Goal: Information Seeking & Learning: Learn about a topic

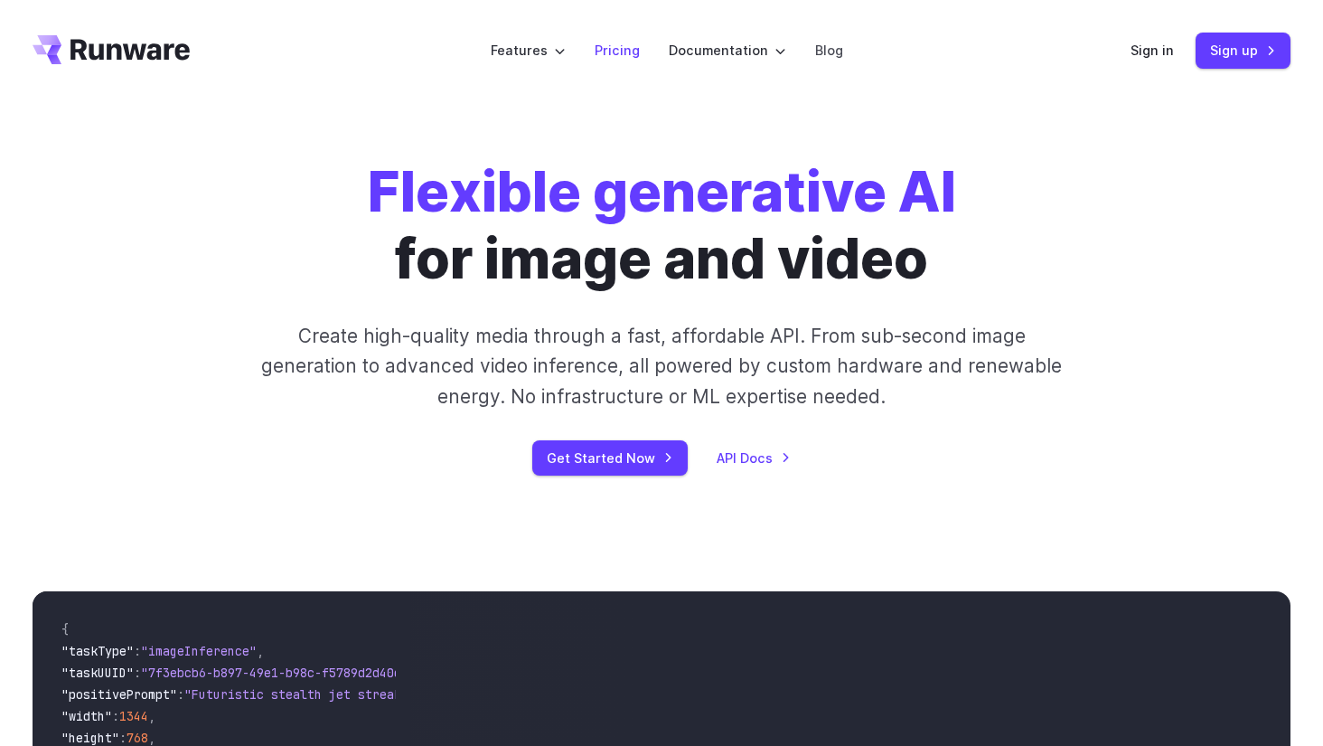
click at [600, 46] on link "Pricing" at bounding box center [617, 50] width 45 height 21
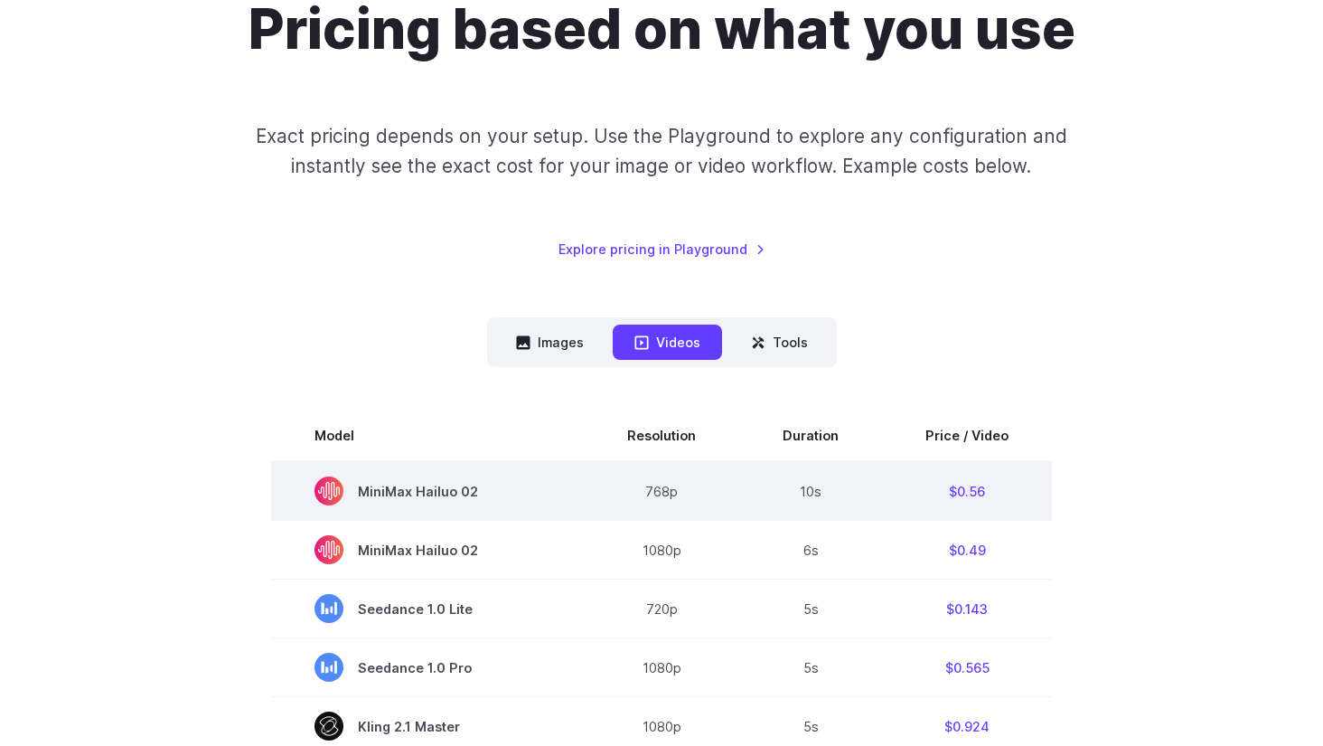
scroll to position [179, 0]
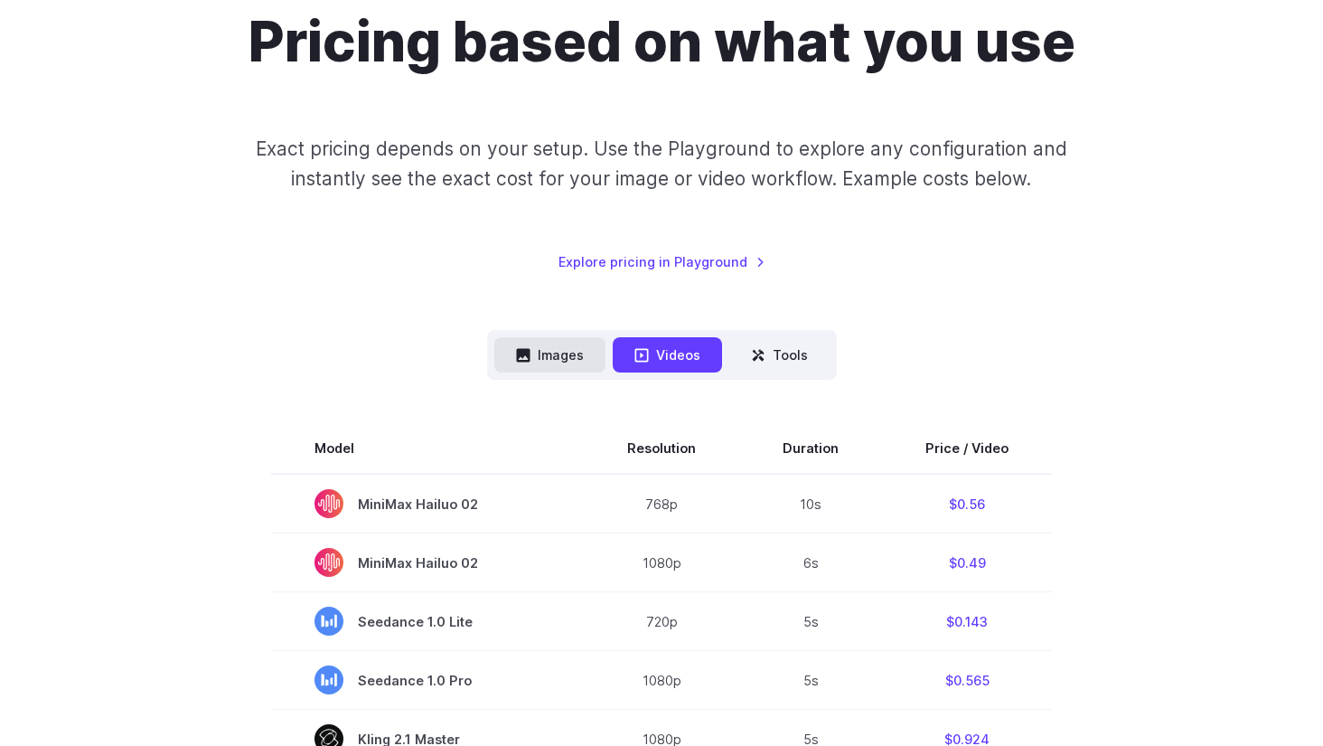
click at [571, 354] on button "Images" at bounding box center [549, 354] width 111 height 35
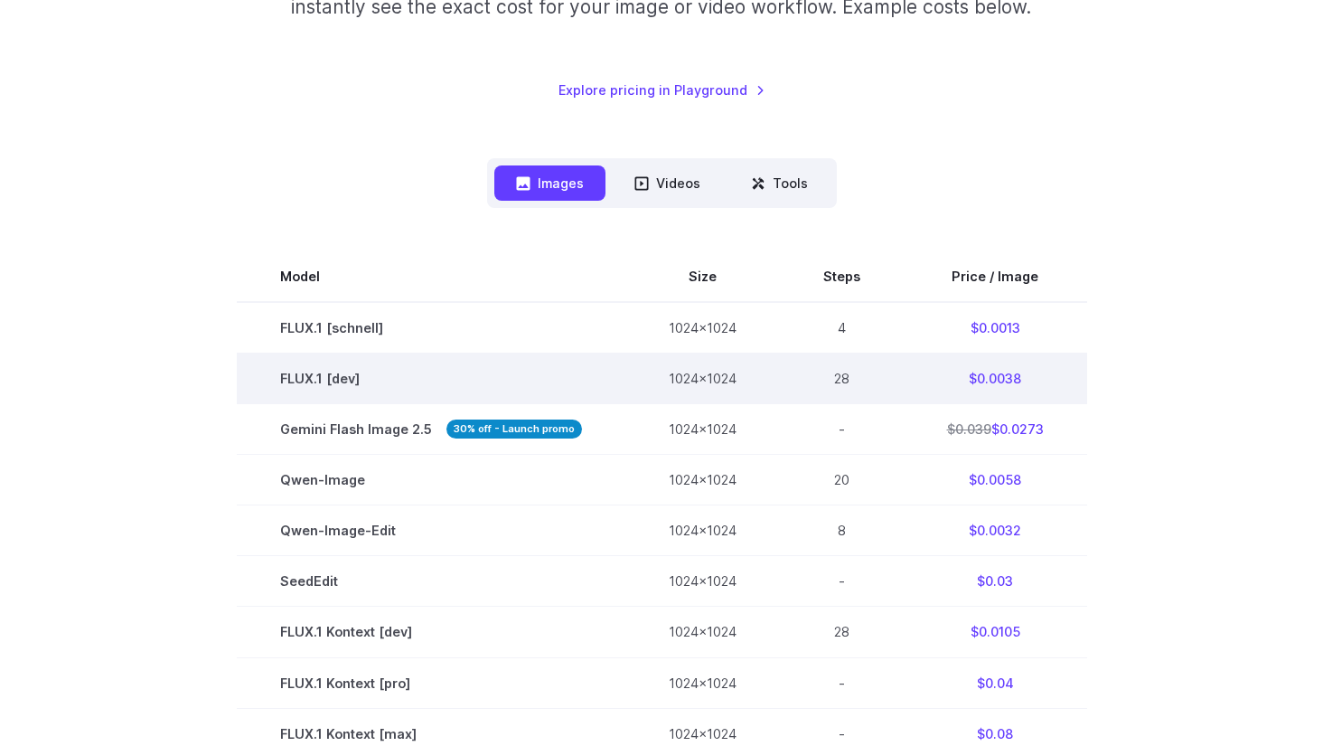
scroll to position [286, 0]
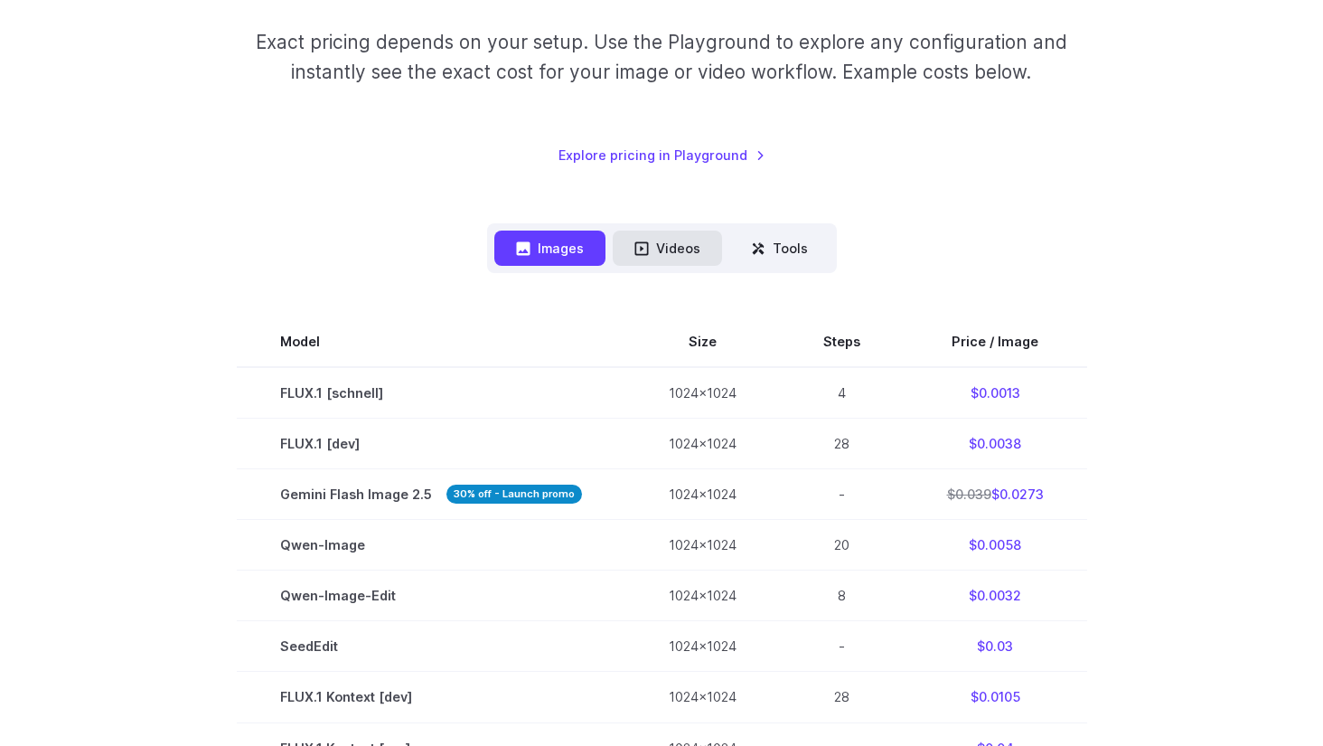
click at [693, 253] on button "Videos" at bounding box center [667, 247] width 109 height 35
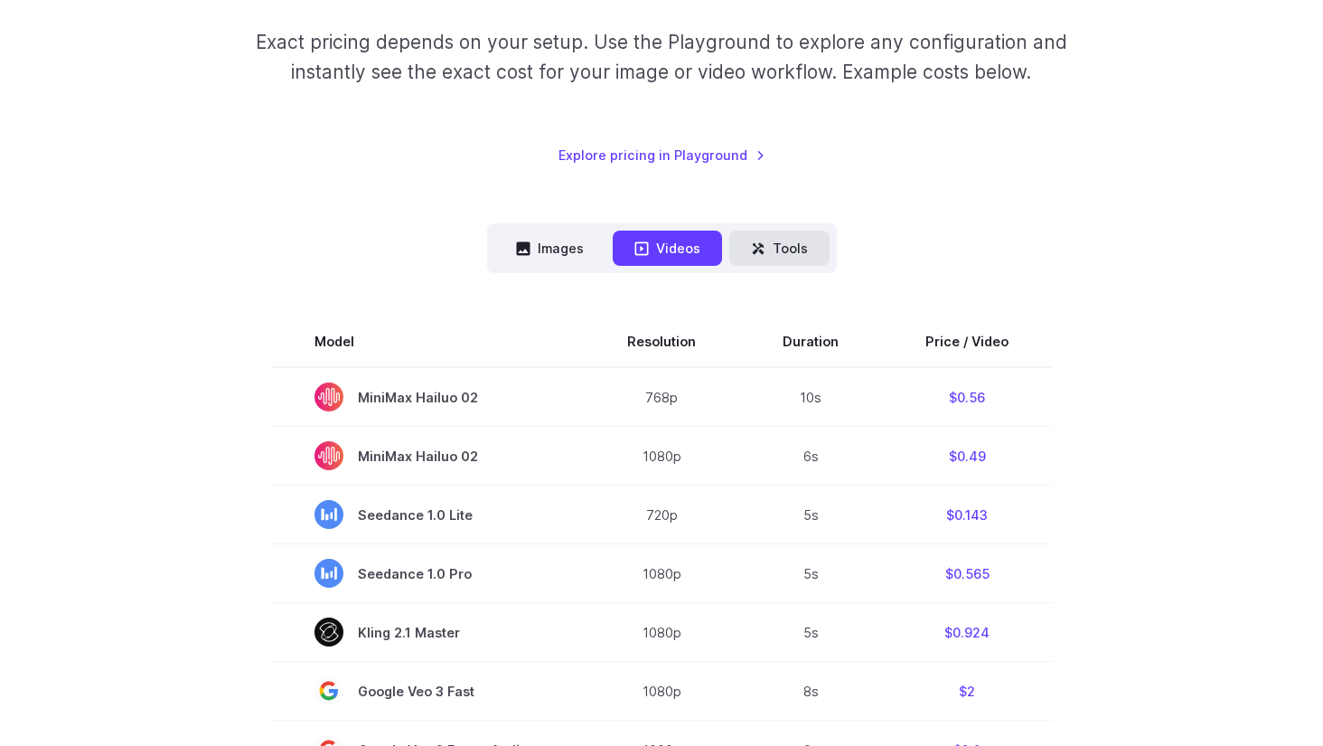
click at [786, 253] on button "Tools" at bounding box center [779, 247] width 100 height 35
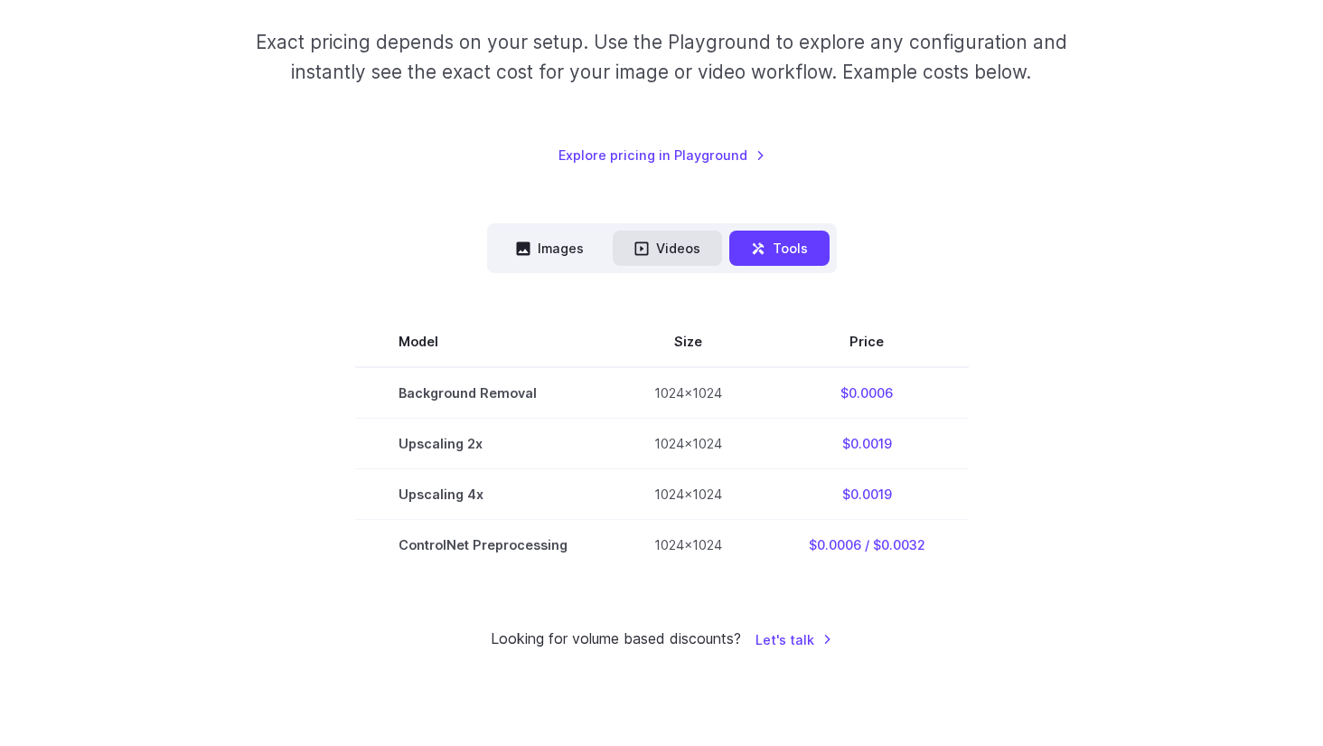
click at [687, 258] on button "Videos" at bounding box center [667, 247] width 109 height 35
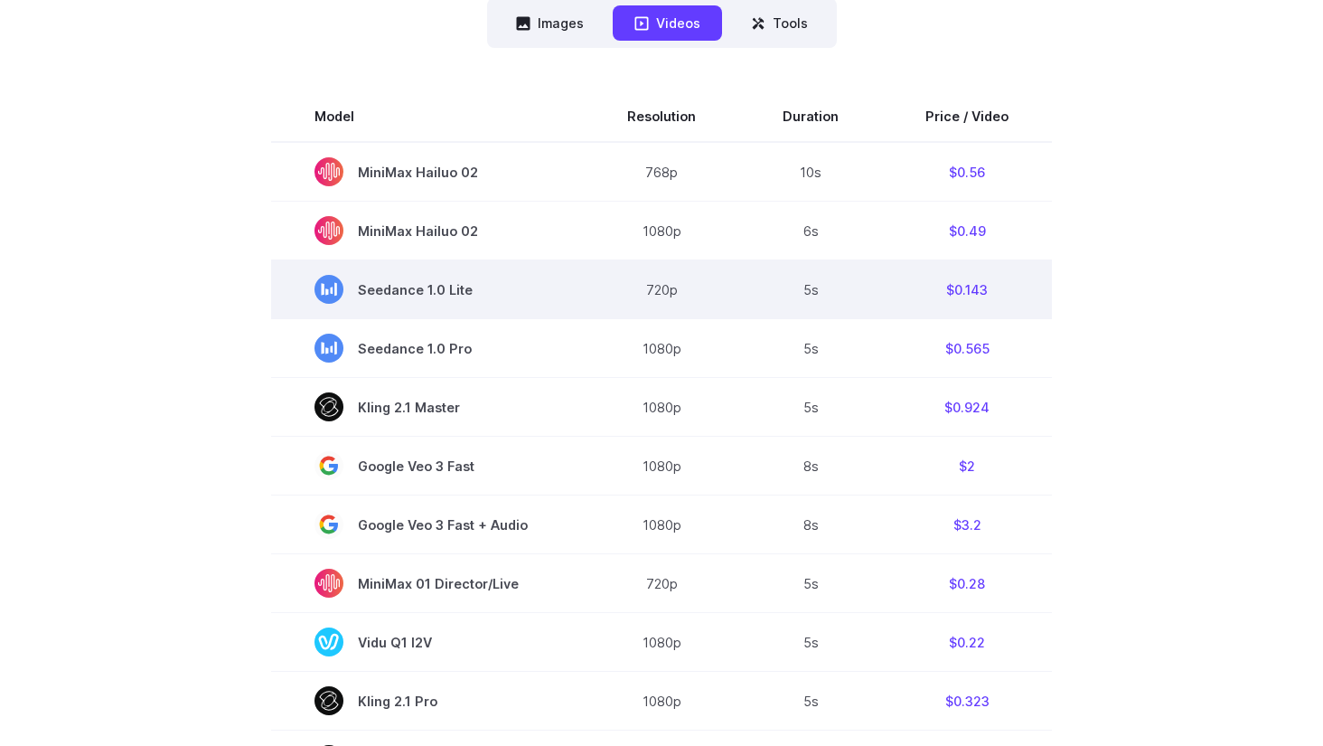
scroll to position [240, 0]
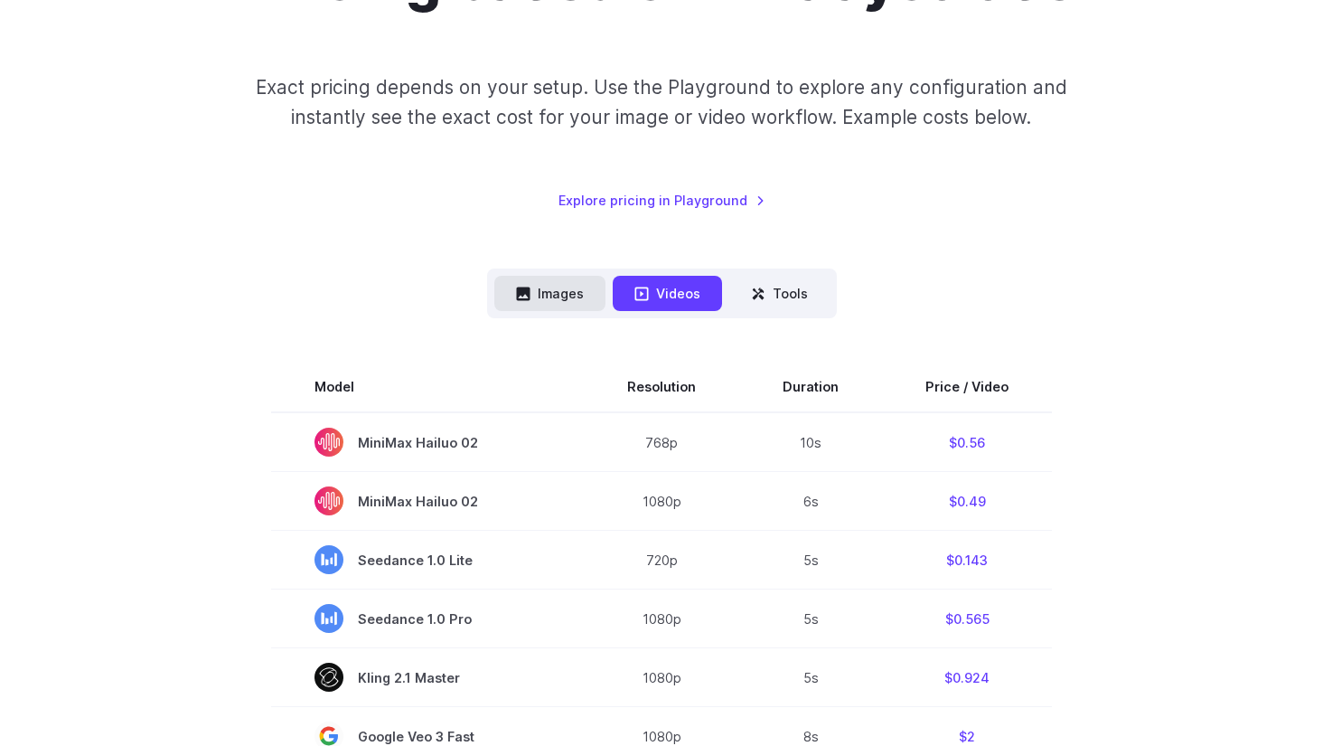
click at [541, 287] on button "Images" at bounding box center [549, 293] width 111 height 35
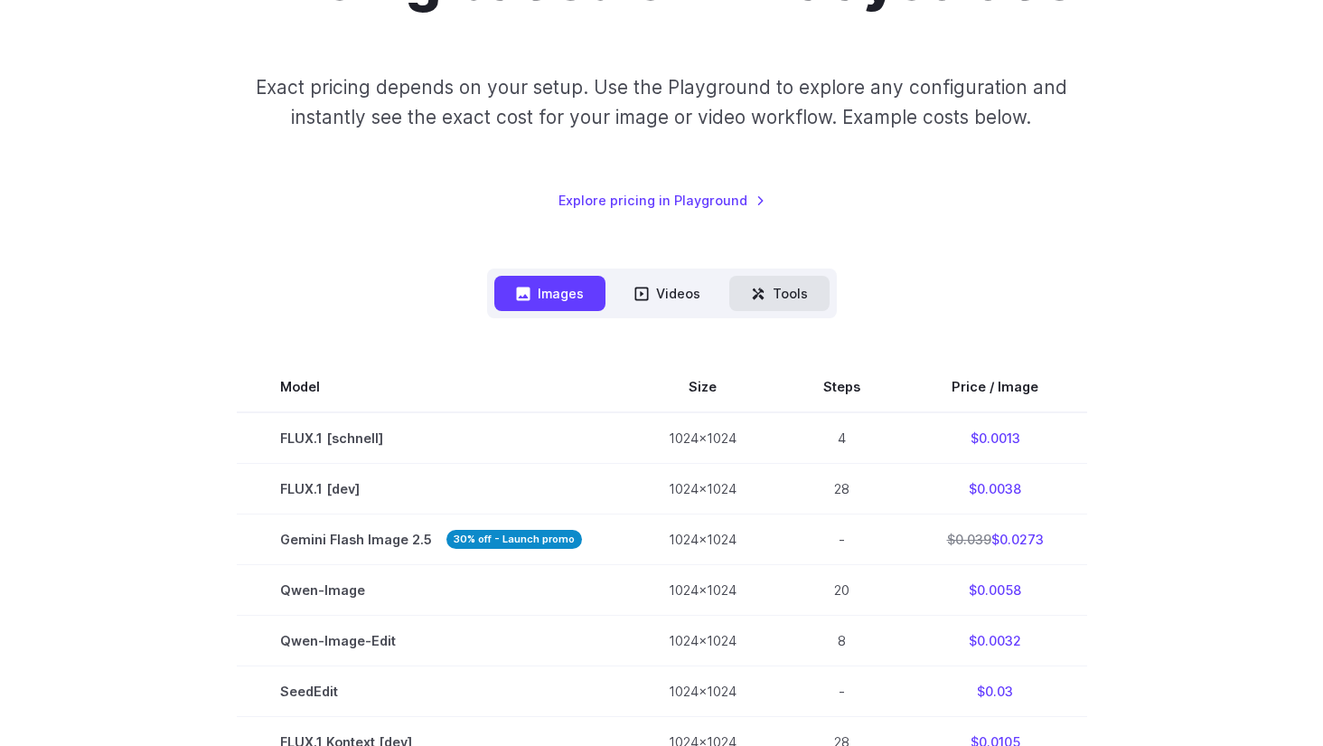
click at [790, 294] on button "Tools" at bounding box center [779, 293] width 100 height 35
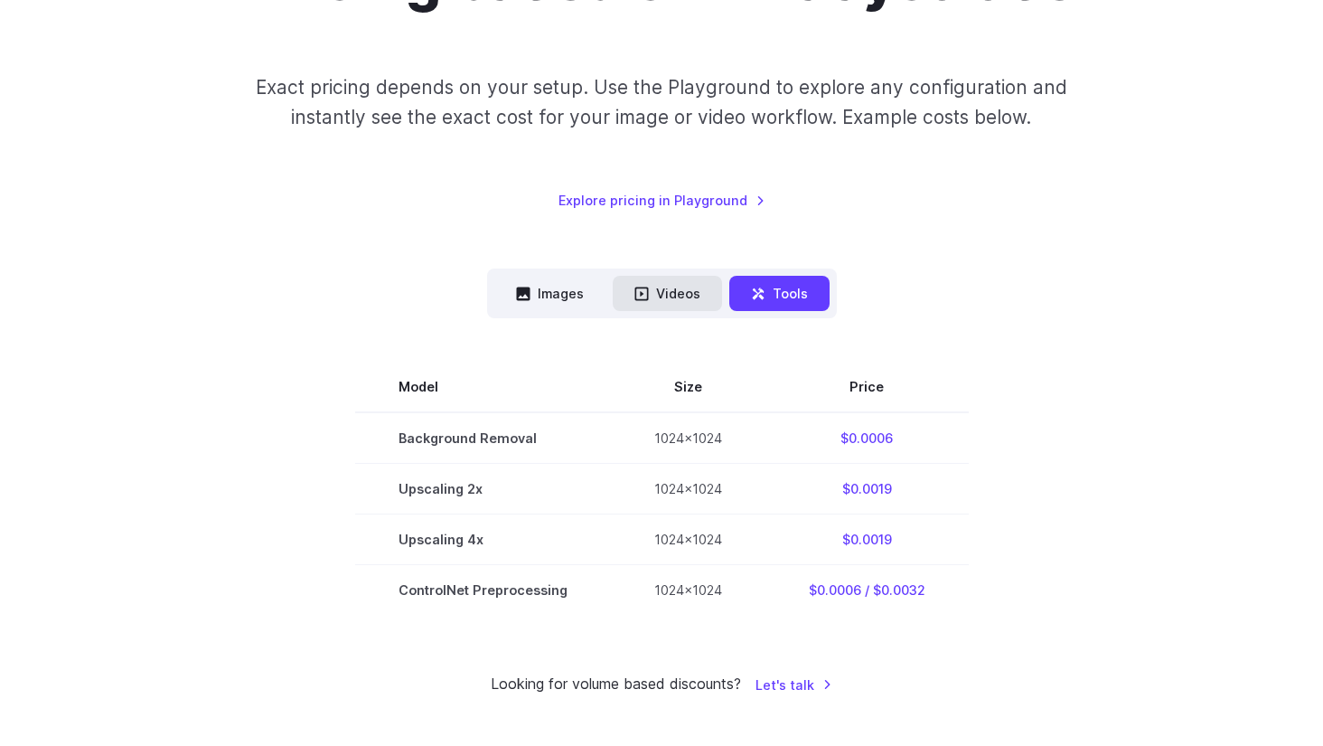
click at [706, 298] on button "Videos" at bounding box center [667, 293] width 109 height 35
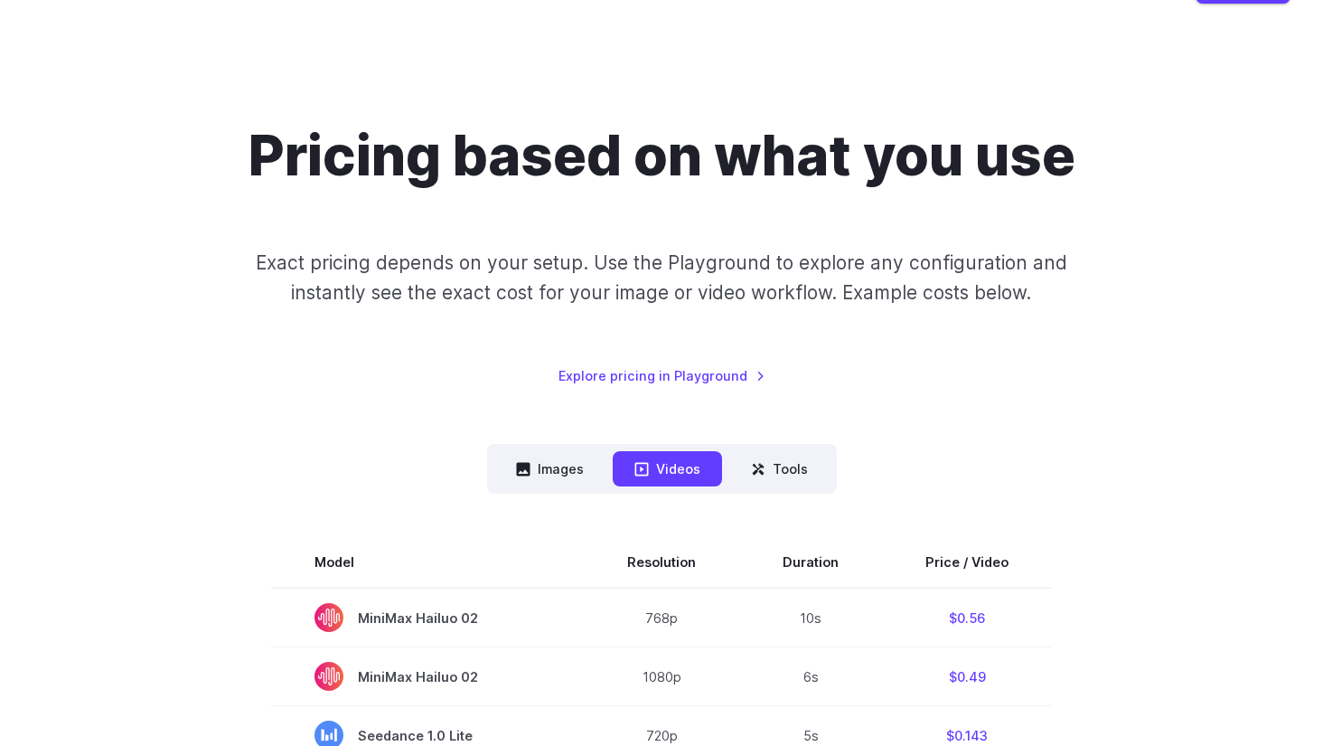
scroll to position [0, 0]
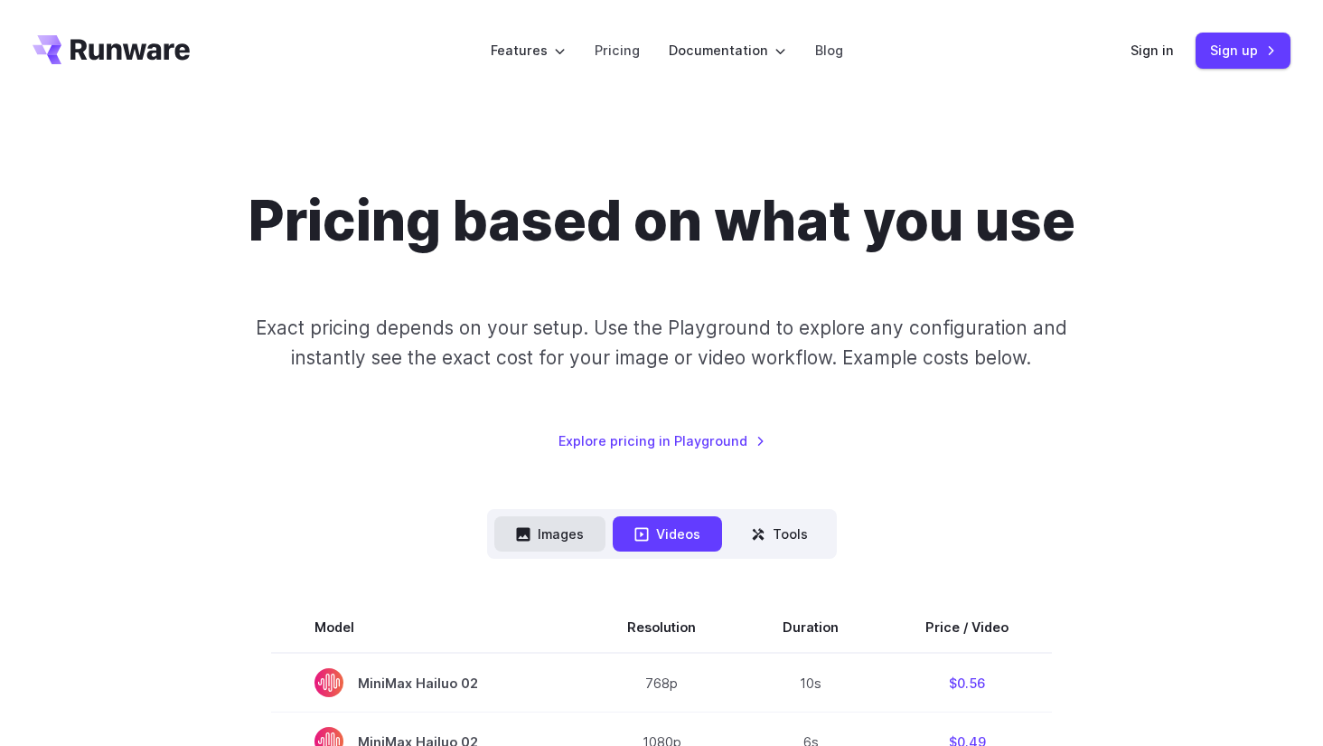
click at [576, 527] on button "Images" at bounding box center [549, 533] width 111 height 35
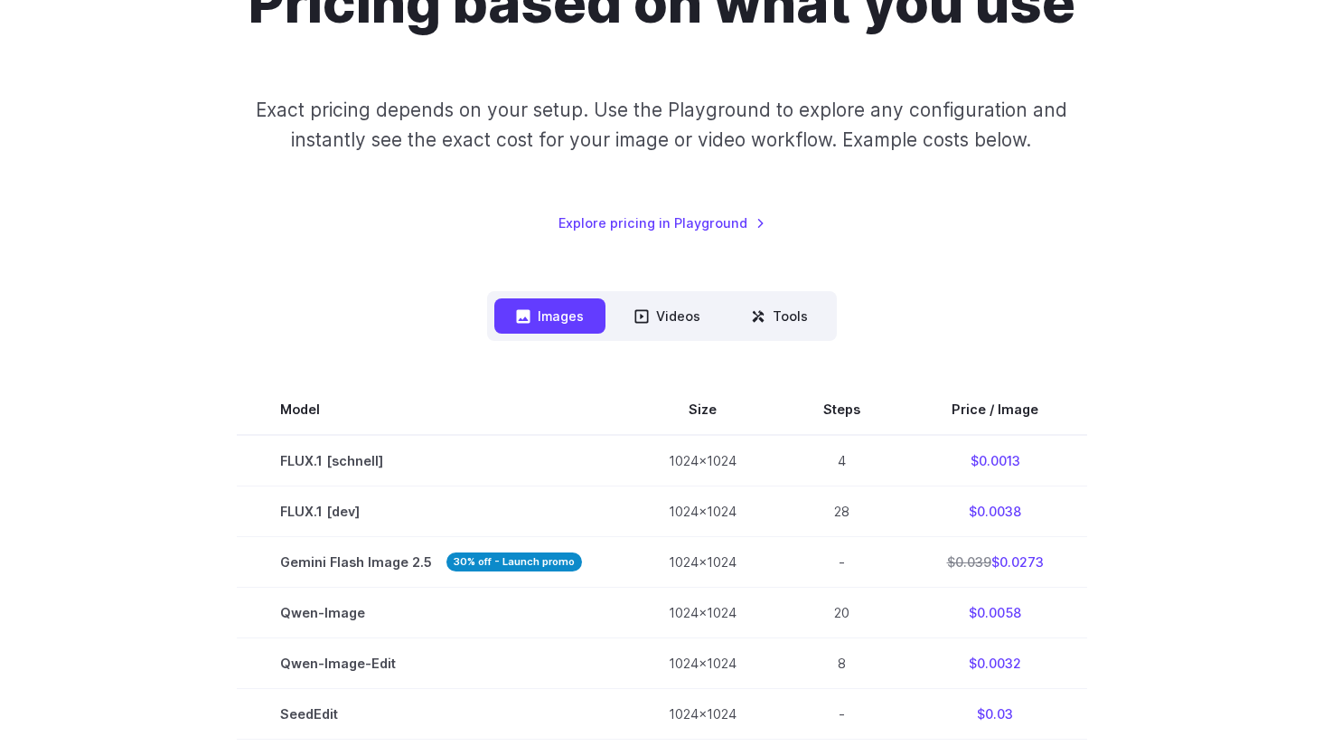
scroll to position [465, 0]
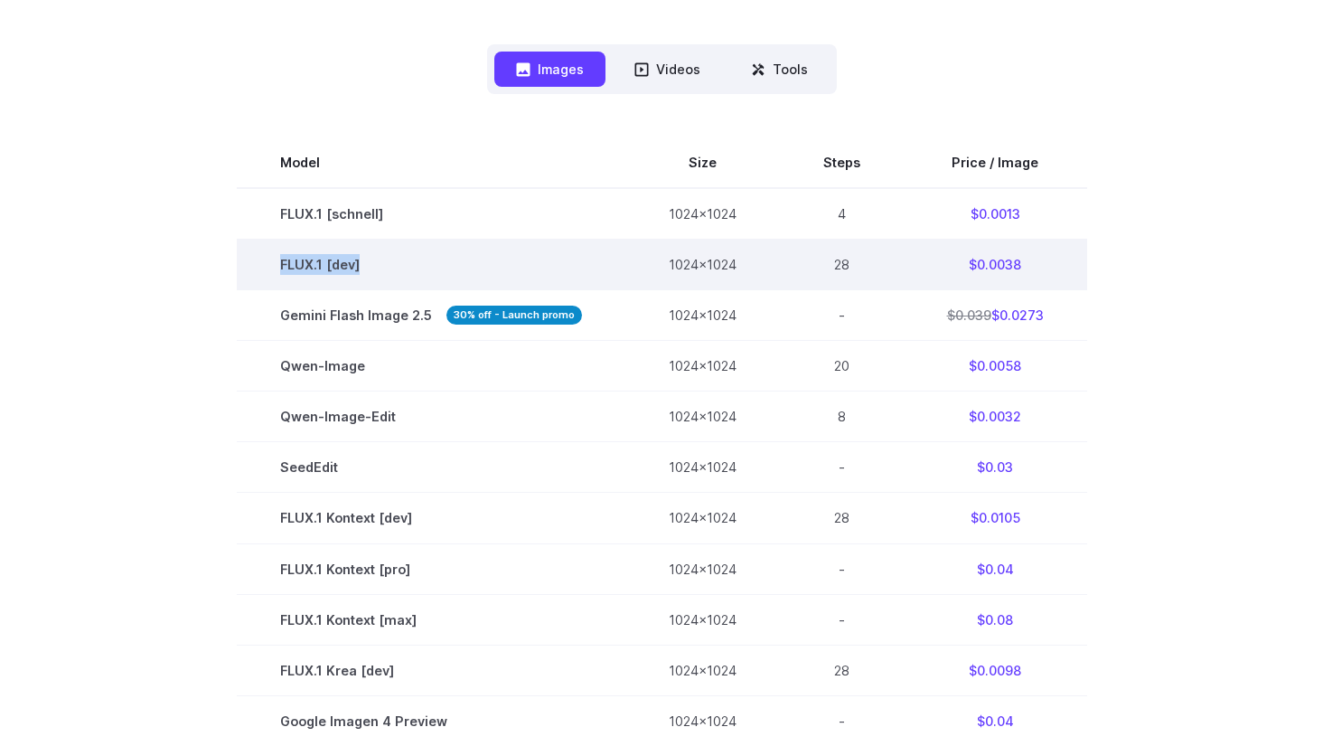
drag, startPoint x: 369, startPoint y: 265, endPoint x: 260, endPoint y: 262, distance: 108.5
click at [260, 262] on td "FLUX.1 [dev]" at bounding box center [431, 265] width 389 height 51
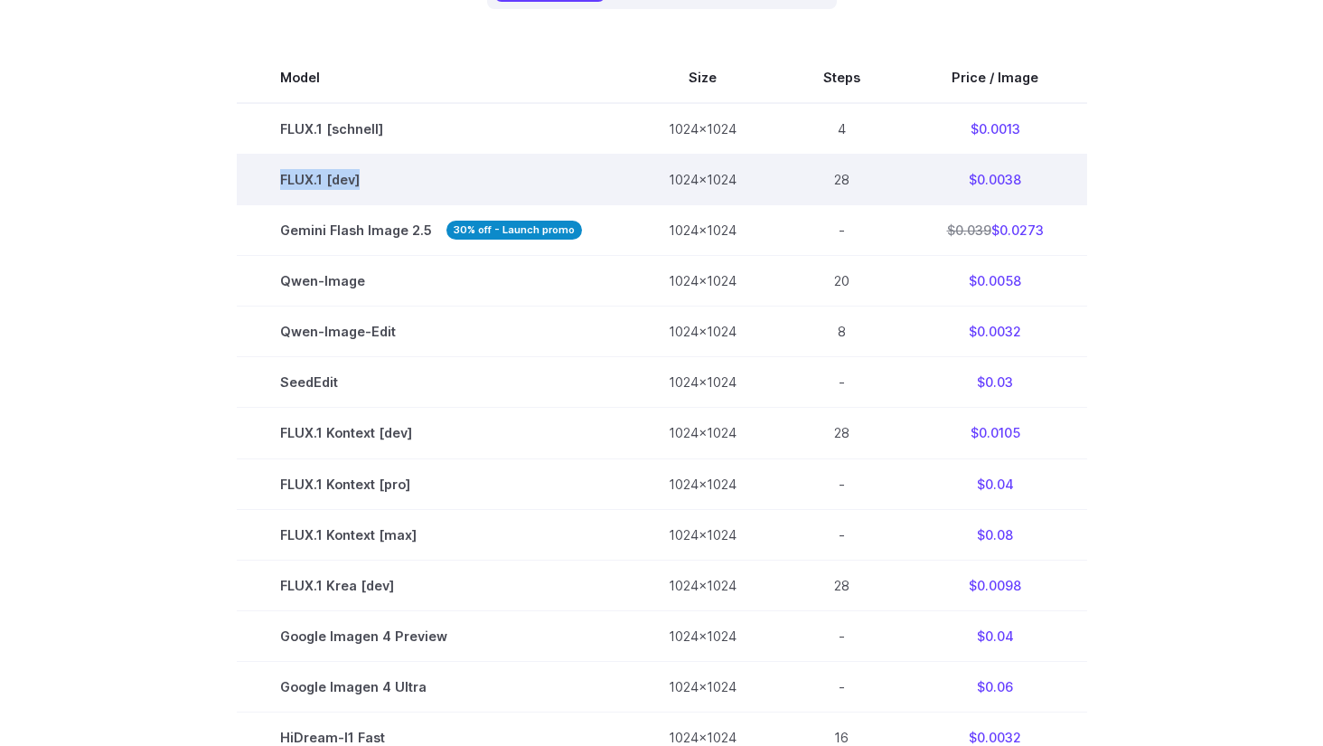
scroll to position [553, 0]
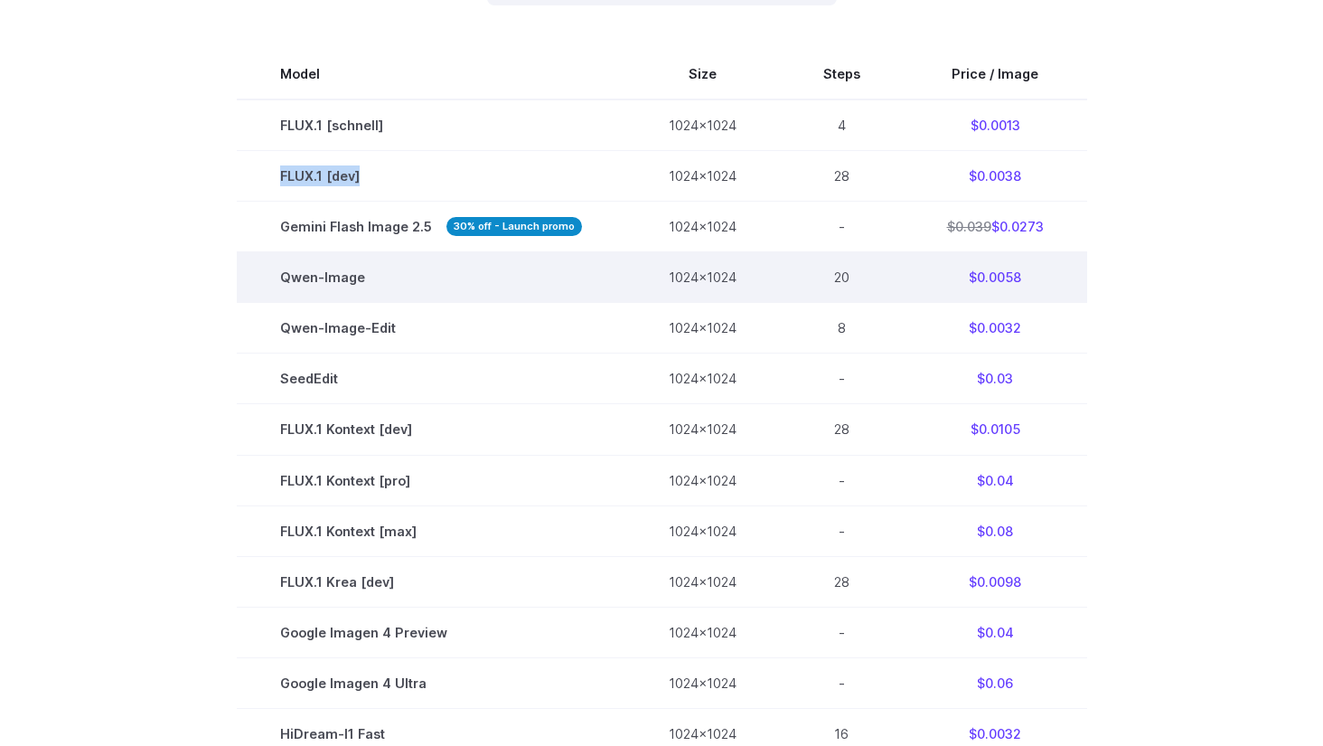
click at [406, 277] on td "Qwen-Image" at bounding box center [431, 277] width 389 height 51
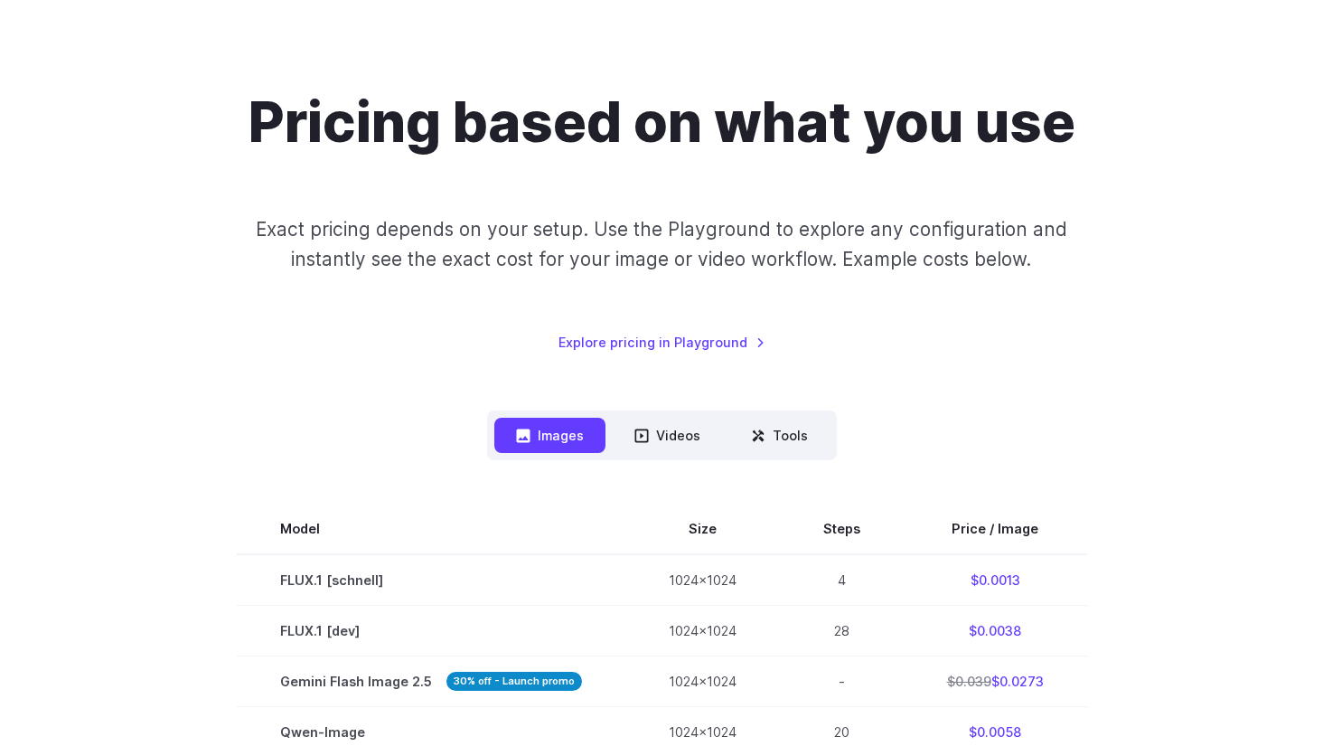
scroll to position [0, 0]
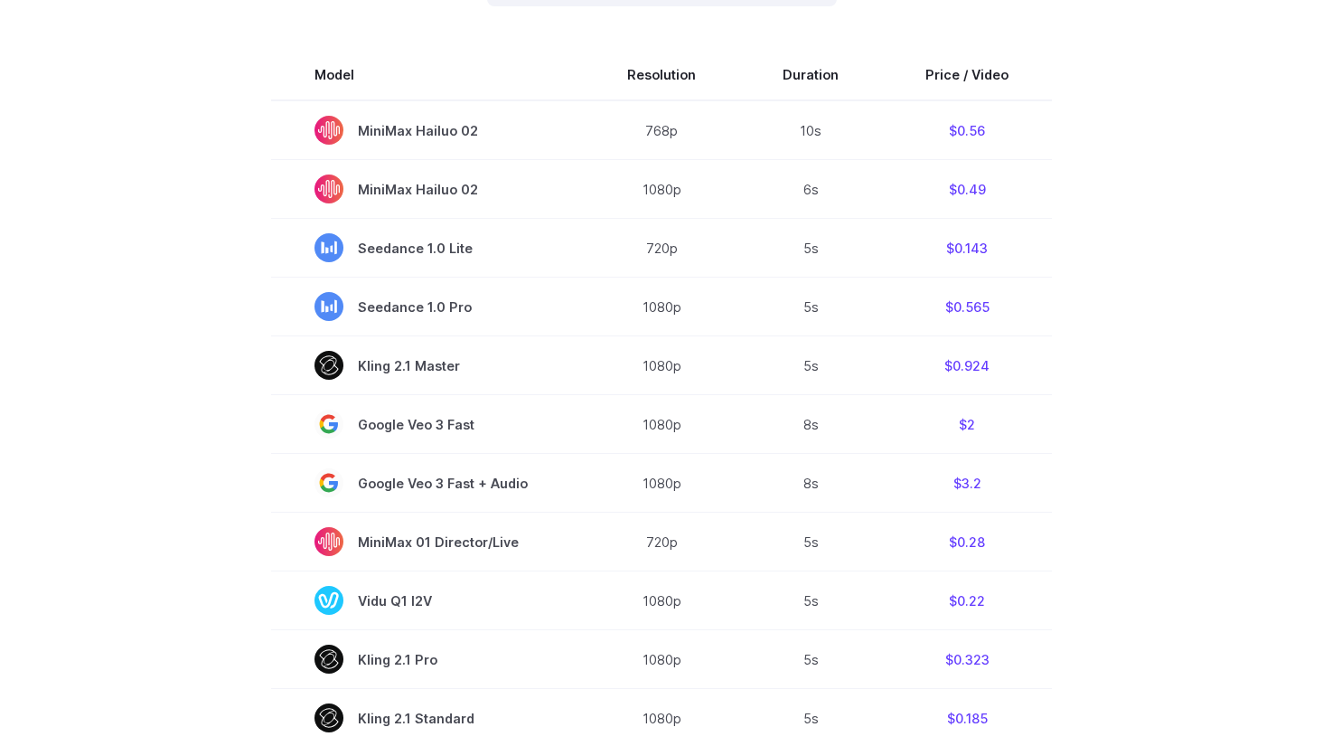
scroll to position [455, 0]
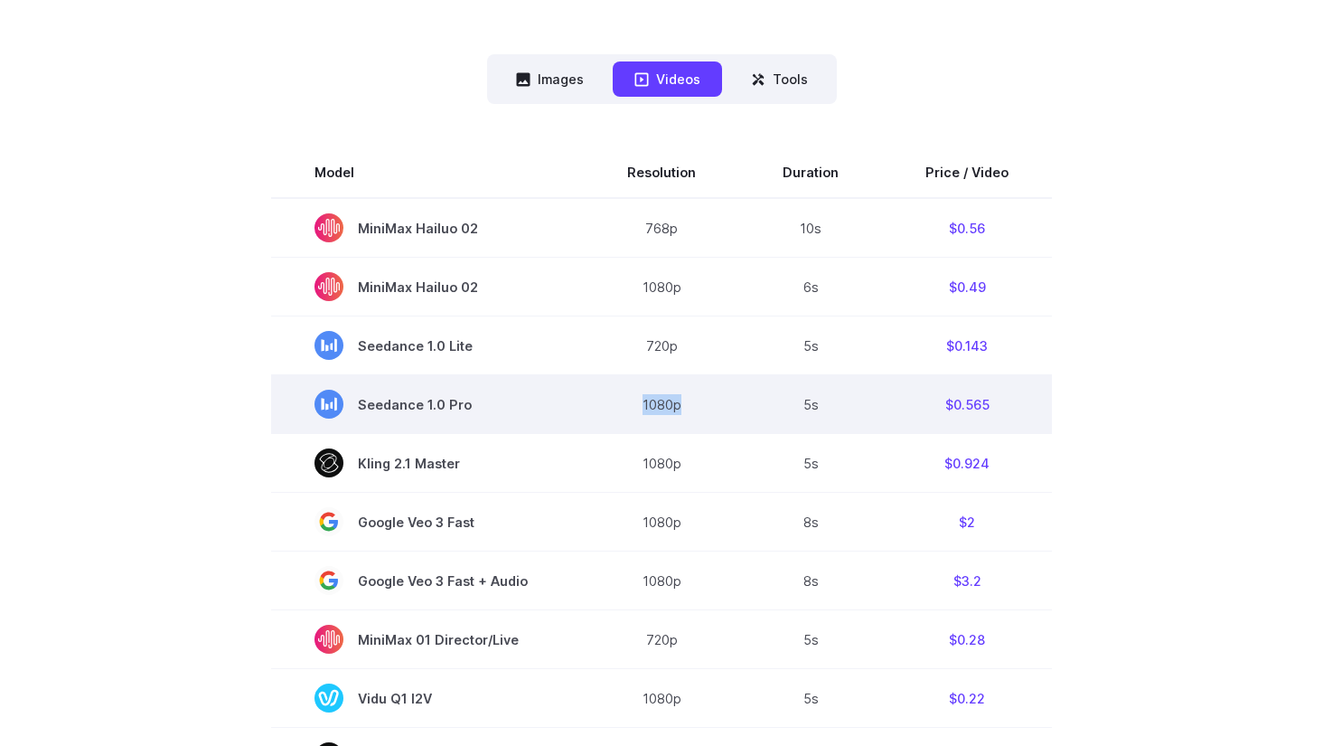
drag, startPoint x: 644, startPoint y: 401, endPoint x: 689, endPoint y: 399, distance: 45.2
click at [689, 400] on td "1080p" at bounding box center [661, 404] width 155 height 59
click at [689, 399] on td "1080p" at bounding box center [661, 404] width 155 height 59
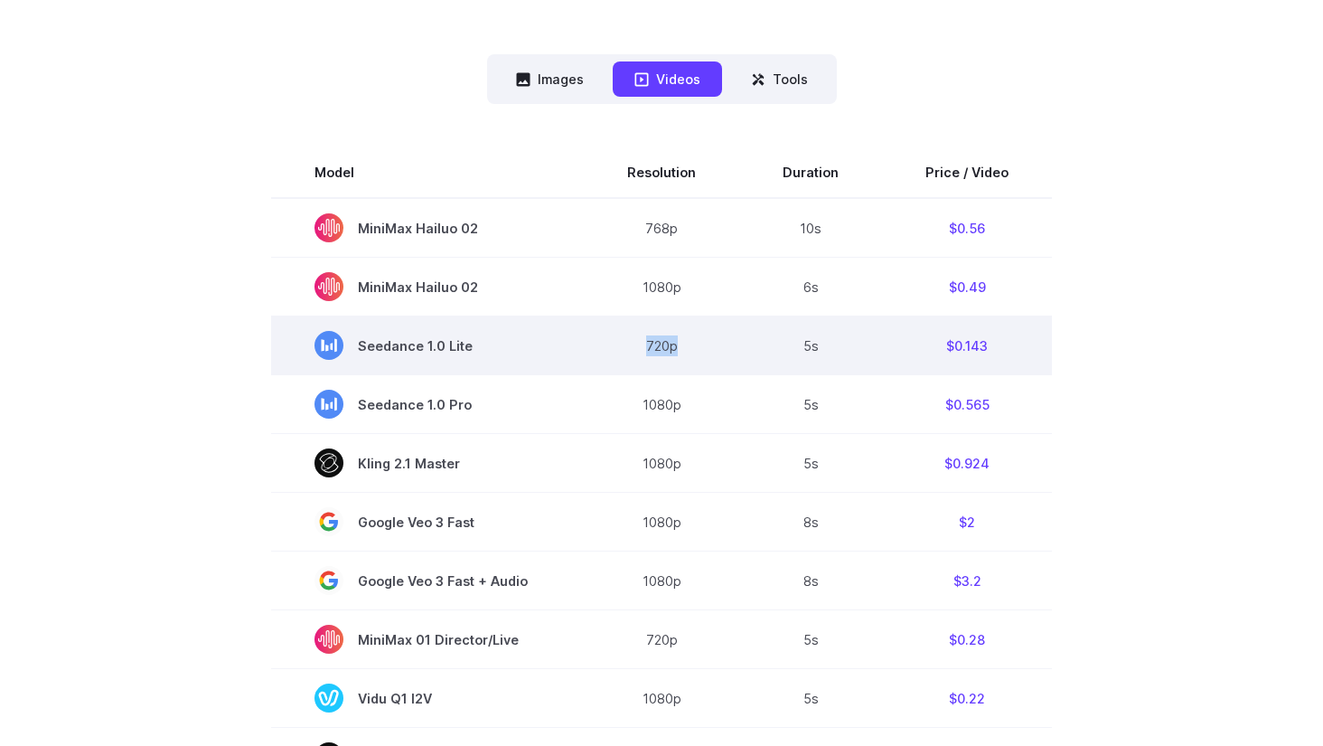
drag, startPoint x: 643, startPoint y: 343, endPoint x: 684, endPoint y: 343, distance: 41.6
click at [684, 343] on td "720p" at bounding box center [661, 345] width 155 height 59
click at [683, 348] on td "720p" at bounding box center [661, 345] width 155 height 59
drag, startPoint x: 646, startPoint y: 347, endPoint x: 692, endPoint y: 352, distance: 46.4
click at [692, 352] on td "720p" at bounding box center [661, 345] width 155 height 59
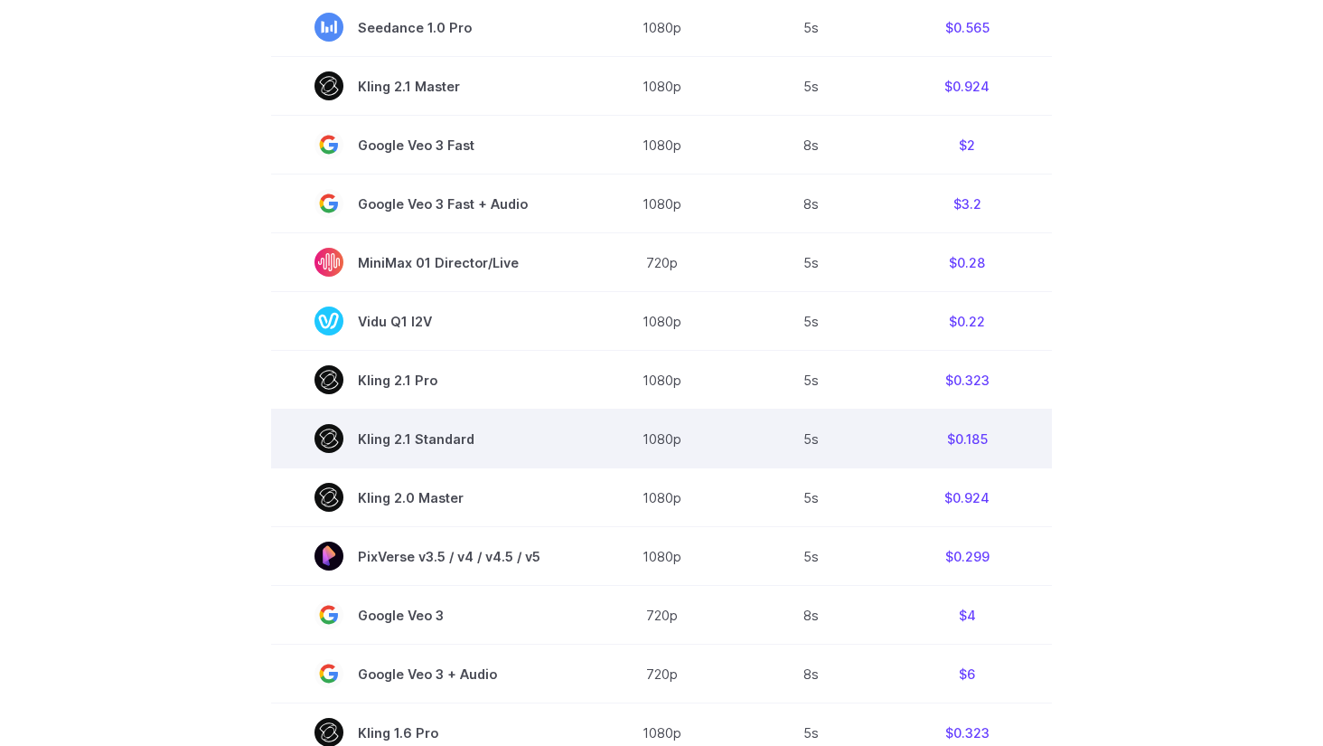
scroll to position [755, 0]
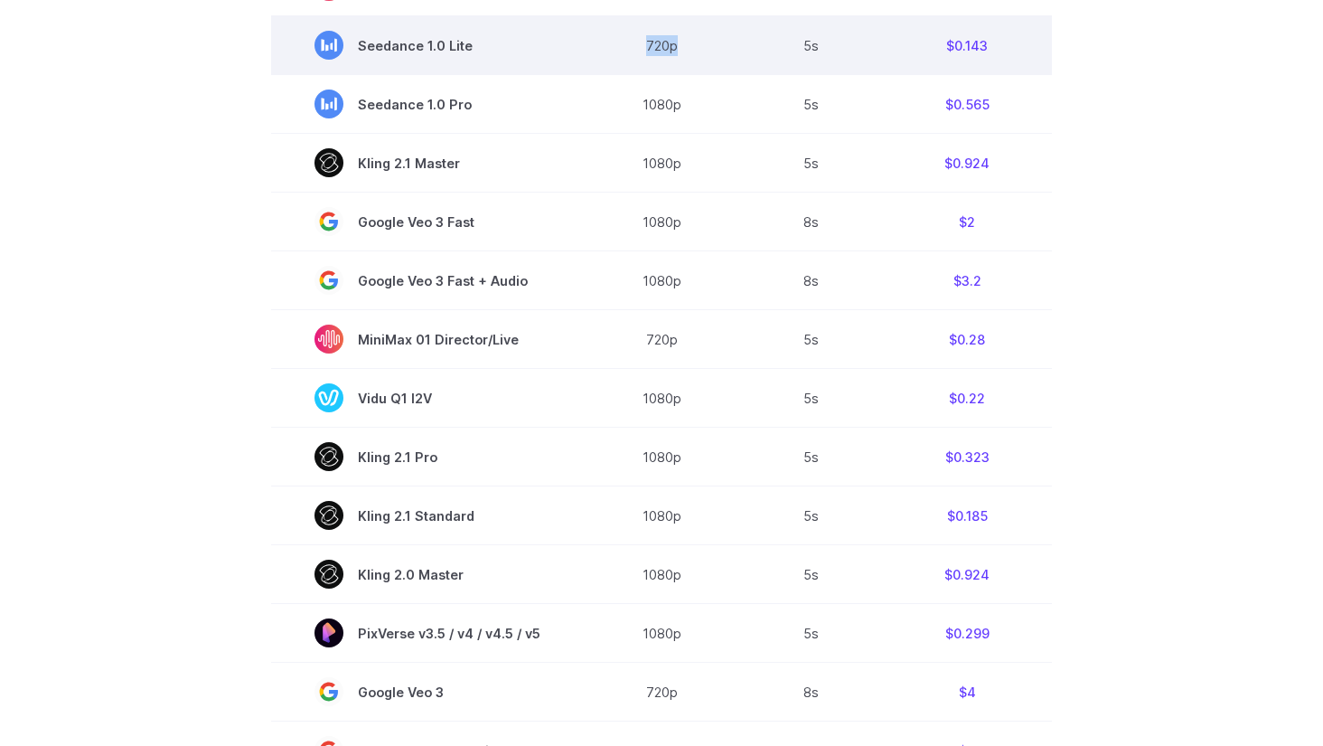
click at [677, 58] on td "720p" at bounding box center [661, 45] width 155 height 59
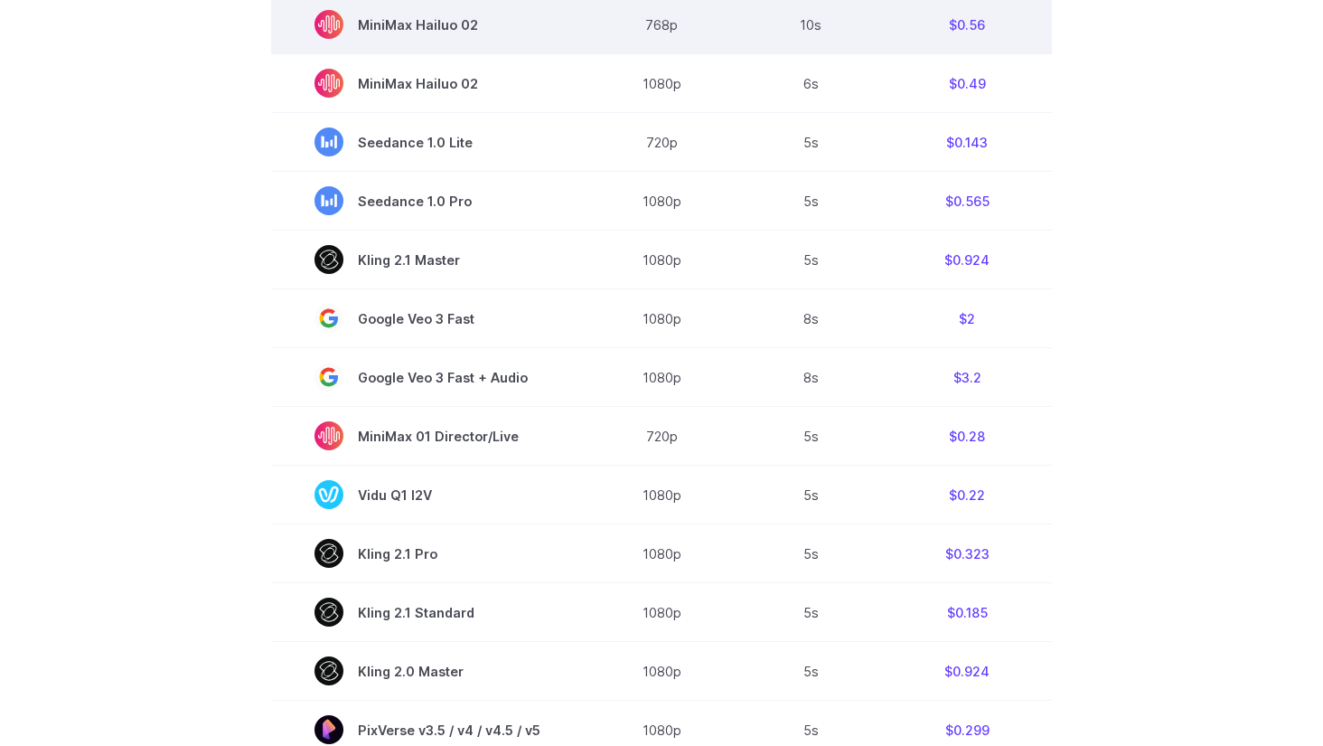
scroll to position [752, 0]
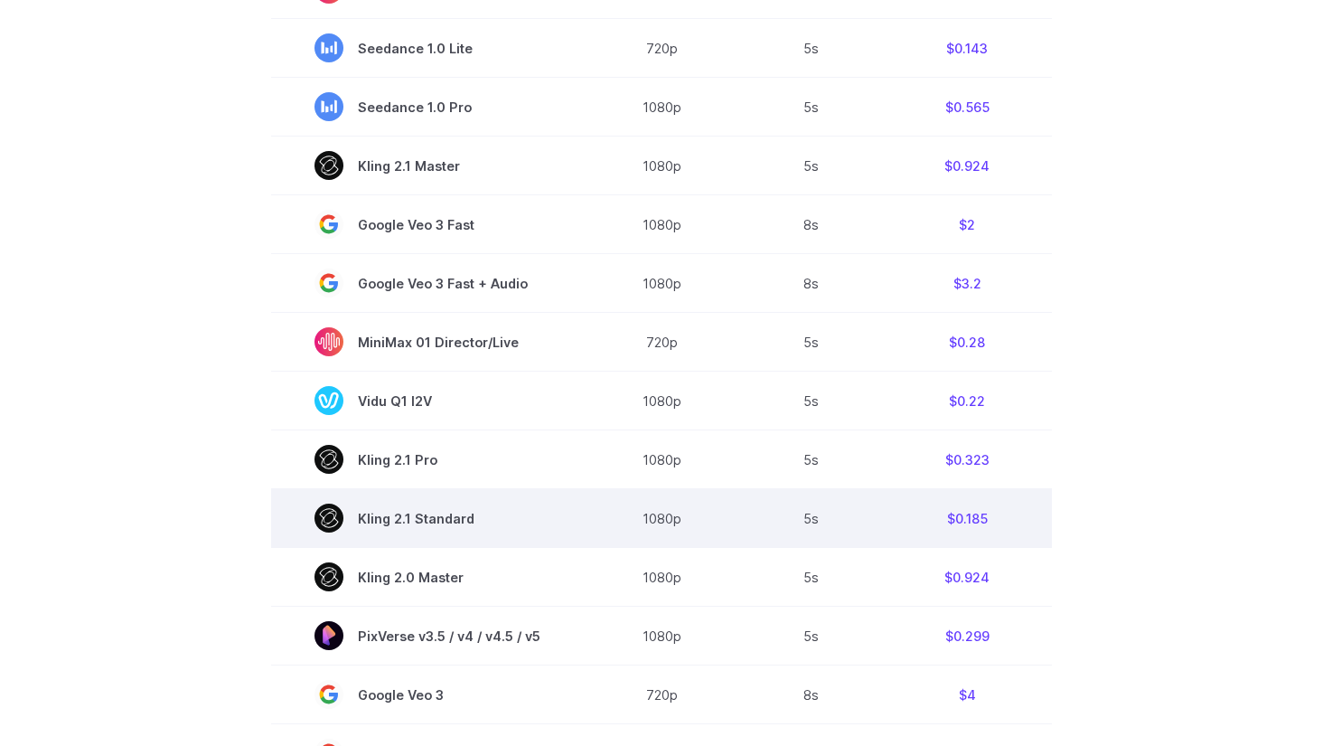
click at [406, 521] on span "Kling 2.1 Standard" at bounding box center [428, 517] width 226 height 29
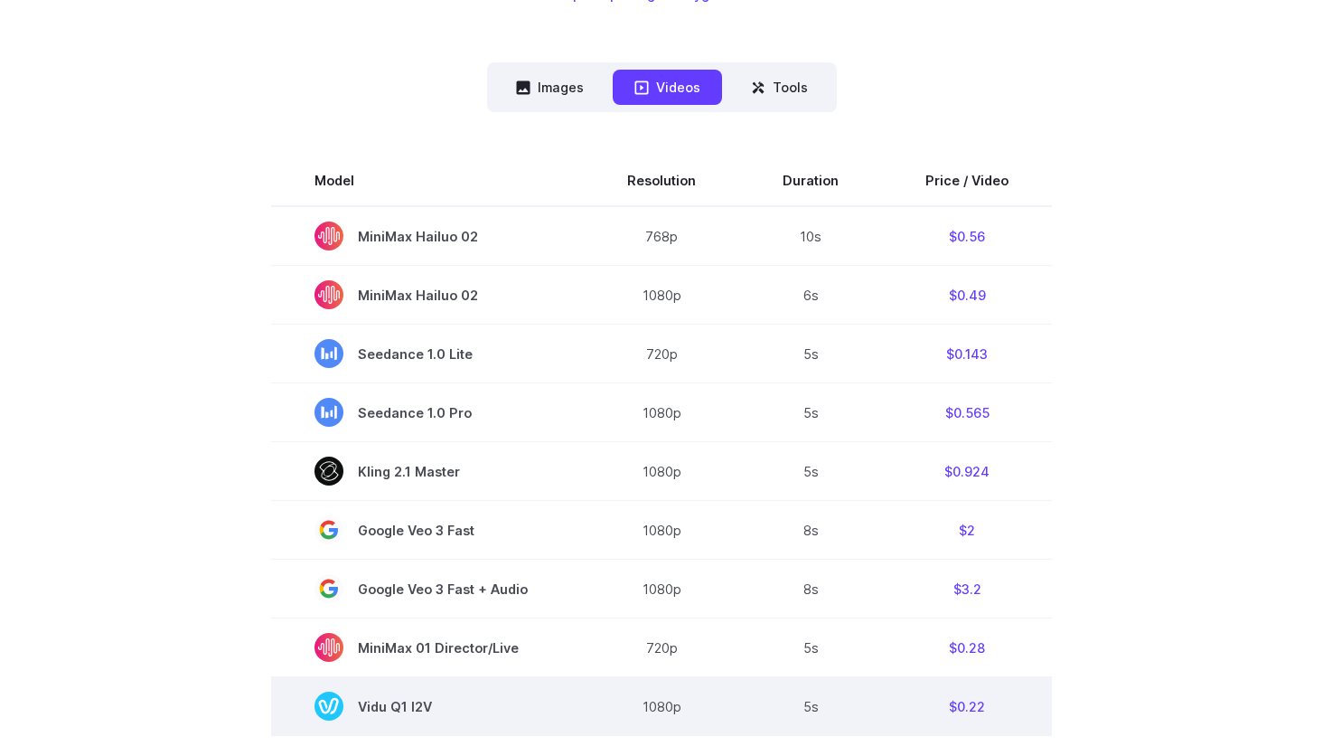
scroll to position [439, 0]
